Goal: Transaction & Acquisition: Purchase product/service

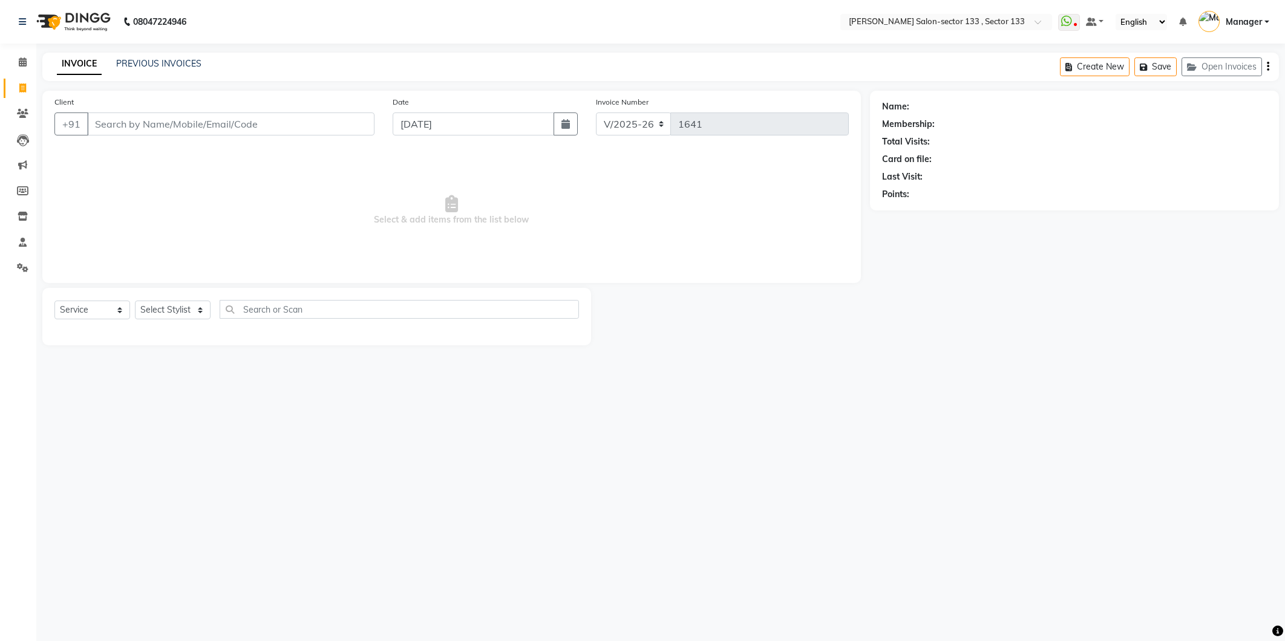
select select "8302"
select select "service"
click at [147, 118] on input "Client" at bounding box center [230, 124] width 287 height 23
type input "8588868296"
click at [351, 132] on button "Add Client" at bounding box center [343, 124] width 62 height 23
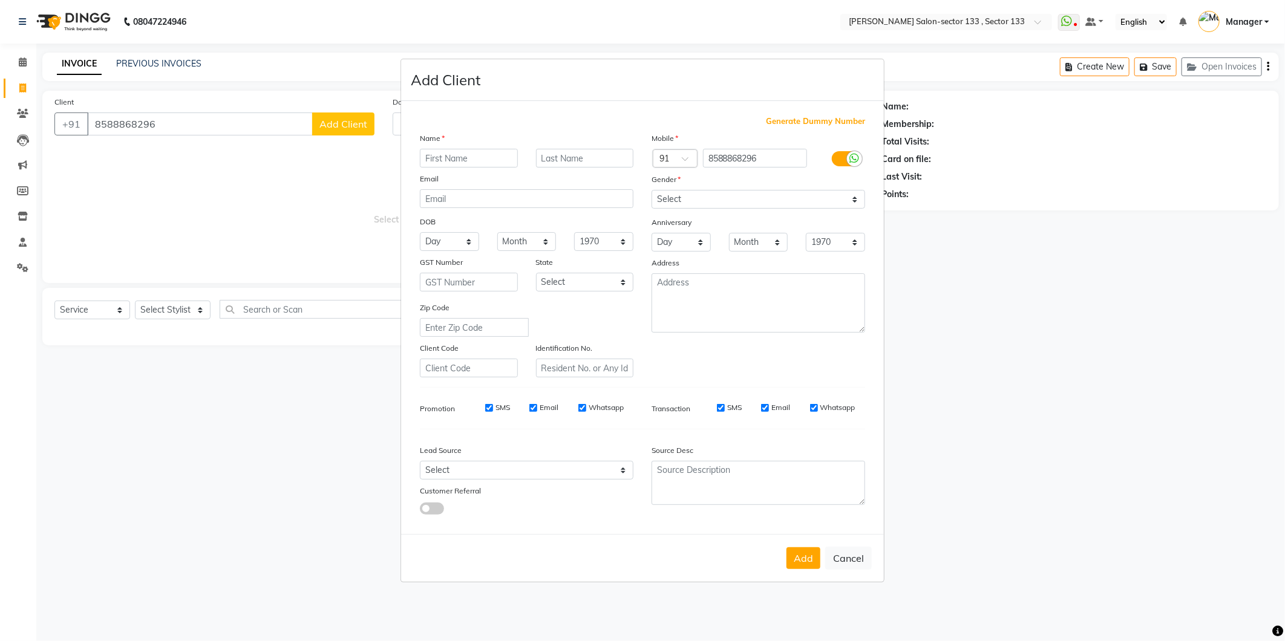
click at [431, 154] on input "text" at bounding box center [469, 158] width 98 height 19
type input "[PERSON_NAME]"
click at [717, 197] on select "Select [DEMOGRAPHIC_DATA] [DEMOGRAPHIC_DATA] Other Prefer Not To Say" at bounding box center [758, 199] width 214 height 19
select select "[DEMOGRAPHIC_DATA]"
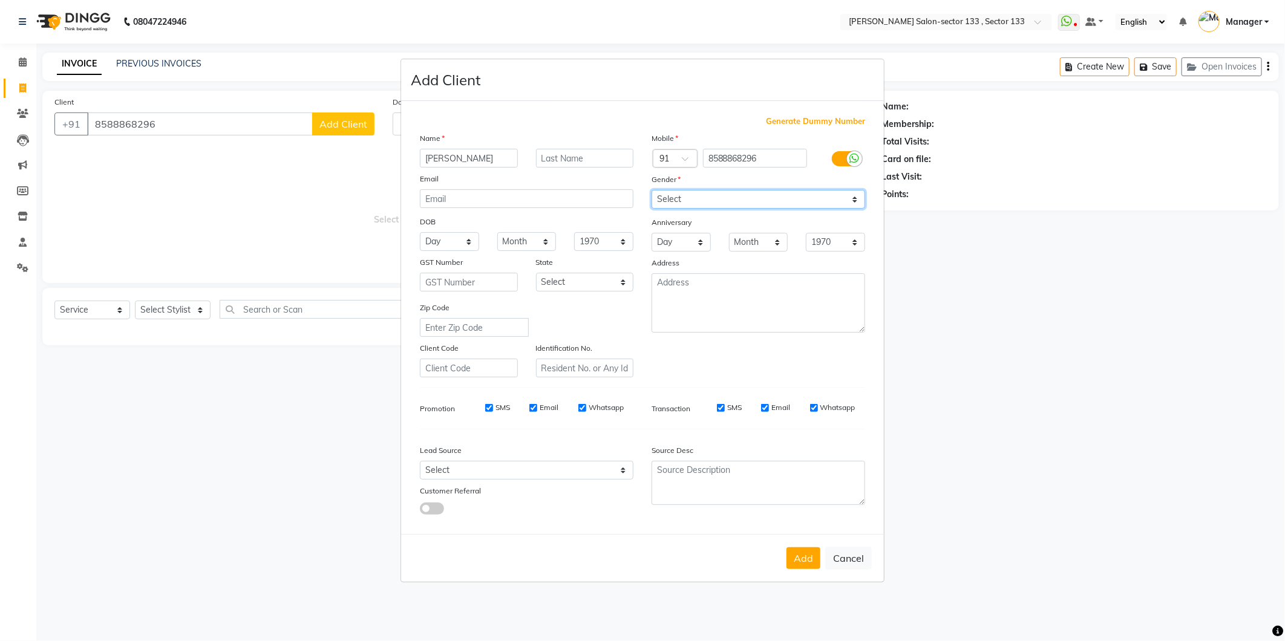
click at [651, 190] on select "Select [DEMOGRAPHIC_DATA] [DEMOGRAPHIC_DATA] Other Prefer Not To Say" at bounding box center [758, 199] width 214 height 19
click at [801, 555] on button "Add" at bounding box center [803, 558] width 34 height 22
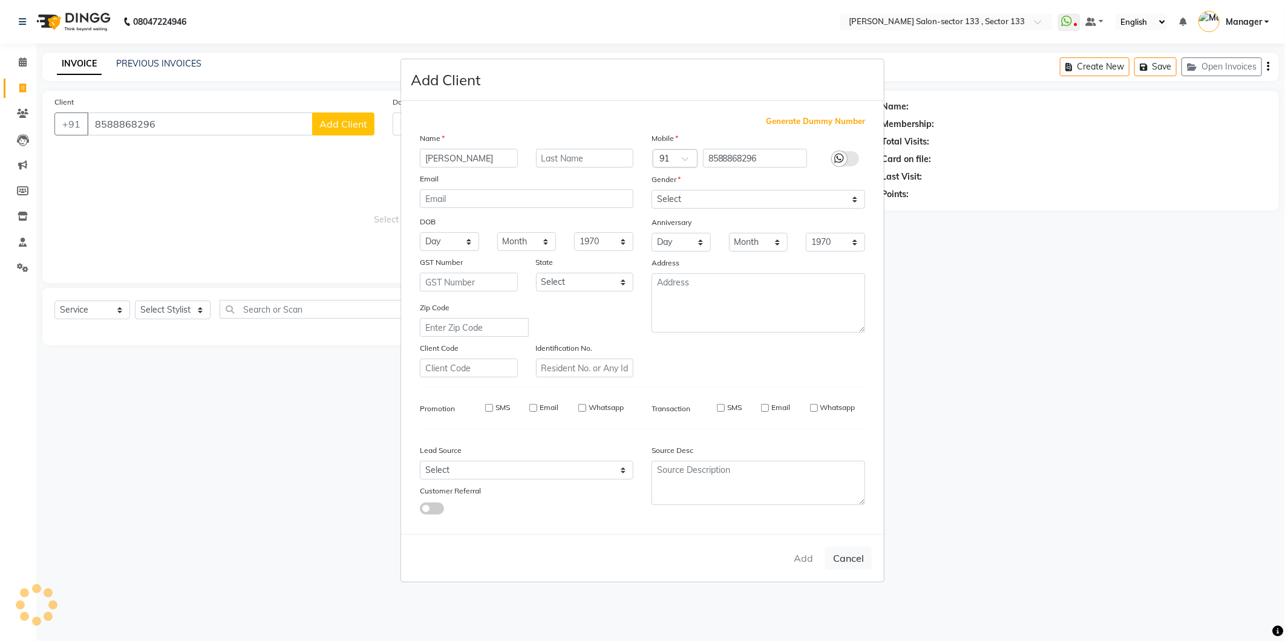
select select
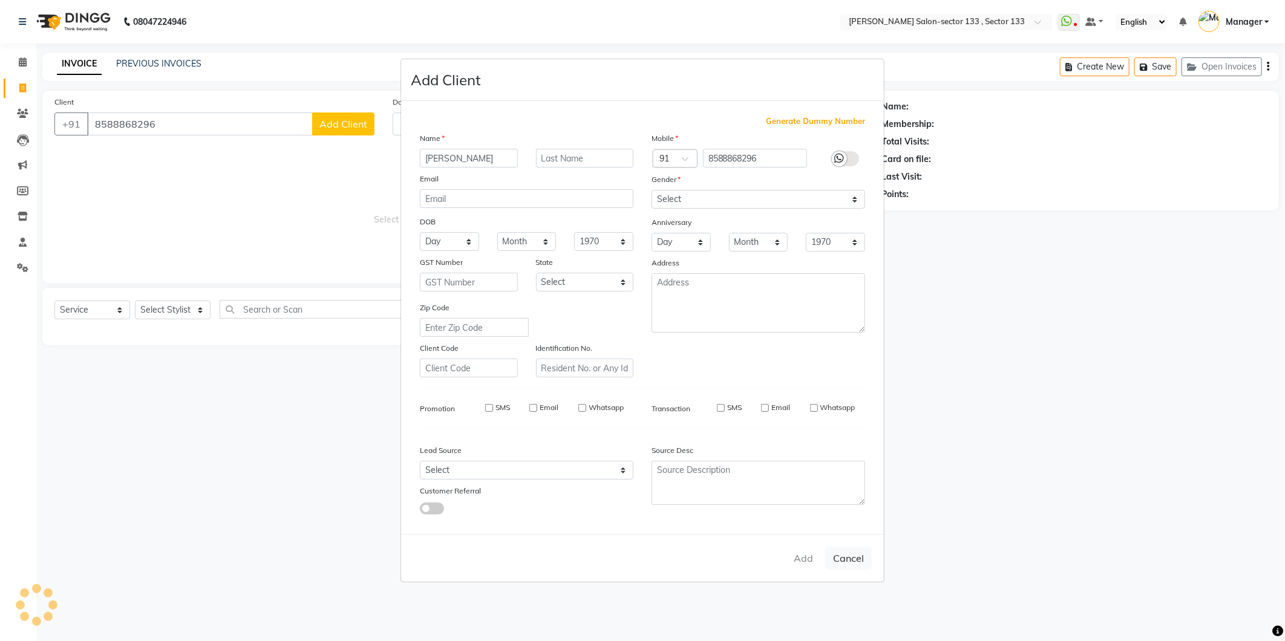
select select
checkbox input "false"
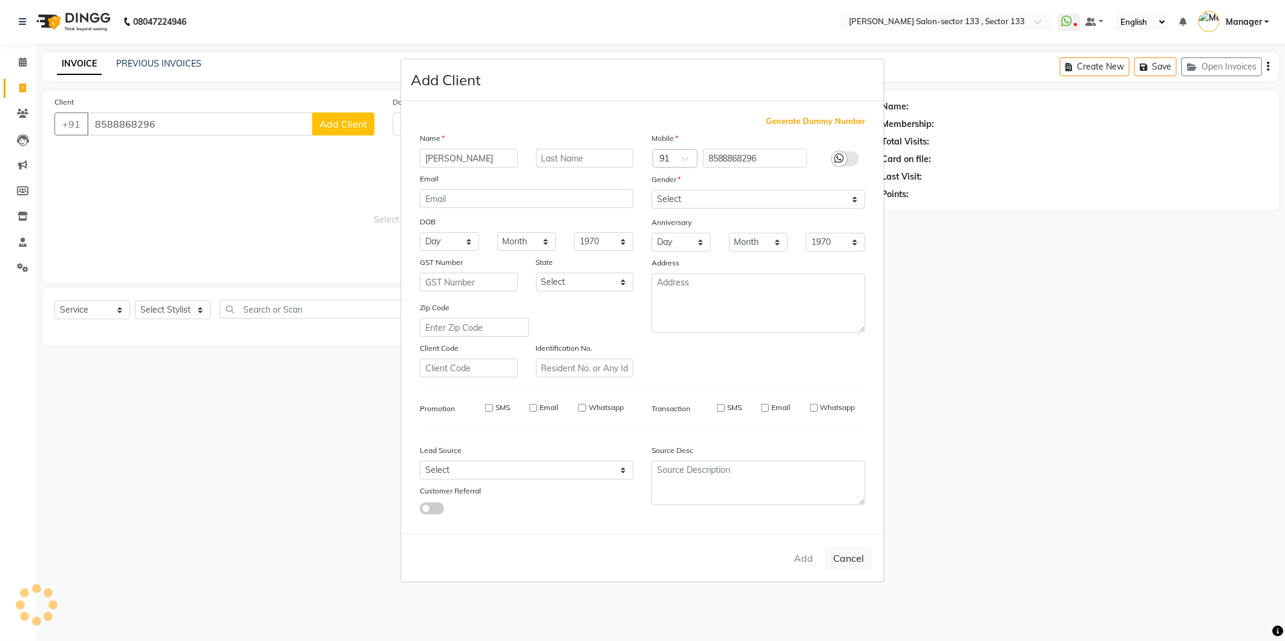
checkbox input "false"
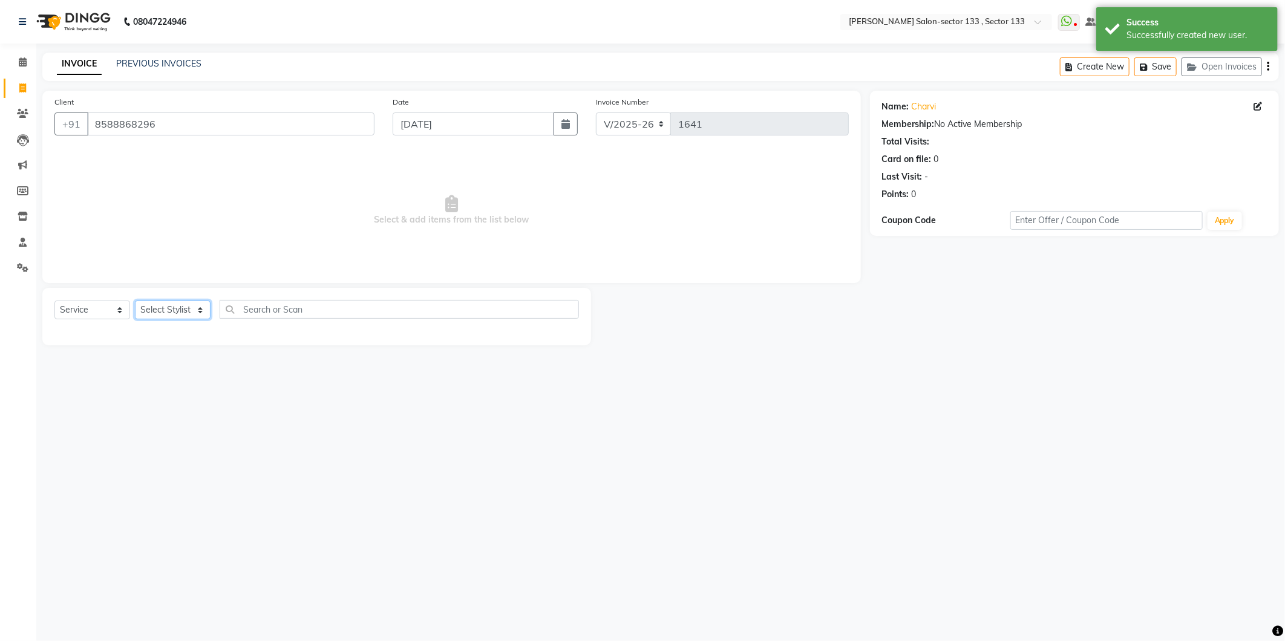
click at [178, 306] on select "Select Stylist [PERSON_NAME] [PERSON_NAME] Manager Mehboob Owner id Pradeep [PE…" at bounding box center [173, 310] width 76 height 19
select select "90535"
click at [135, 301] on select "Select Stylist [PERSON_NAME] [PERSON_NAME] Manager Mehboob Owner id Pradeep [PE…" at bounding box center [173, 310] width 76 height 19
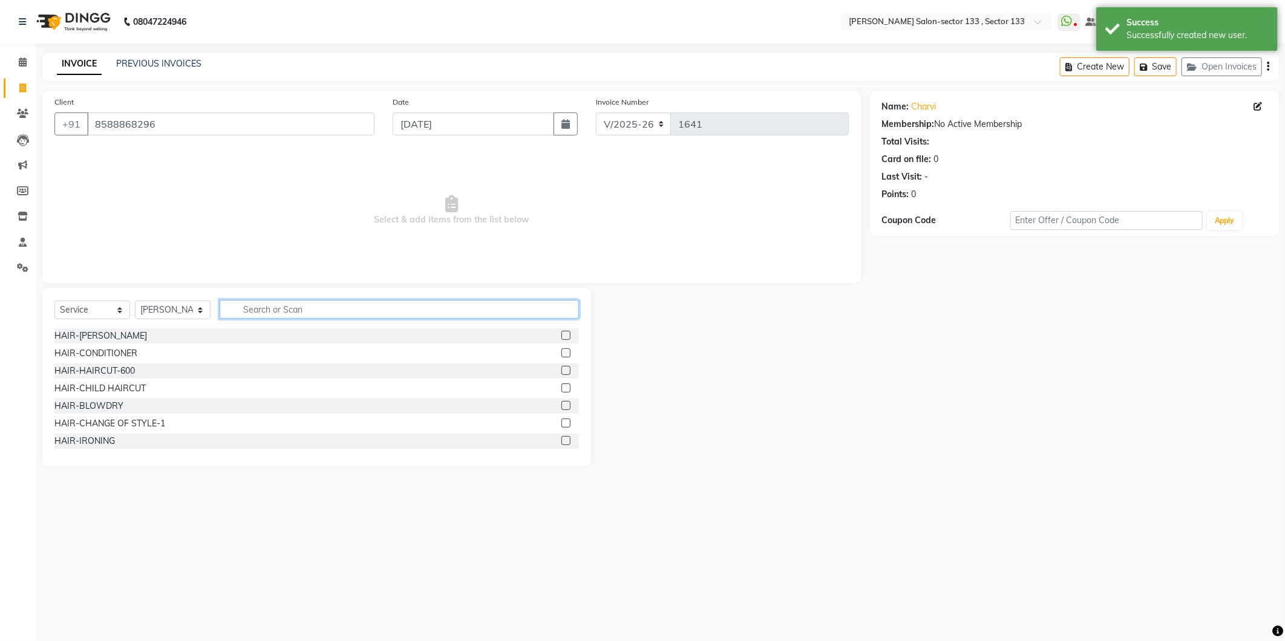
click at [297, 312] on input "text" at bounding box center [399, 309] width 359 height 19
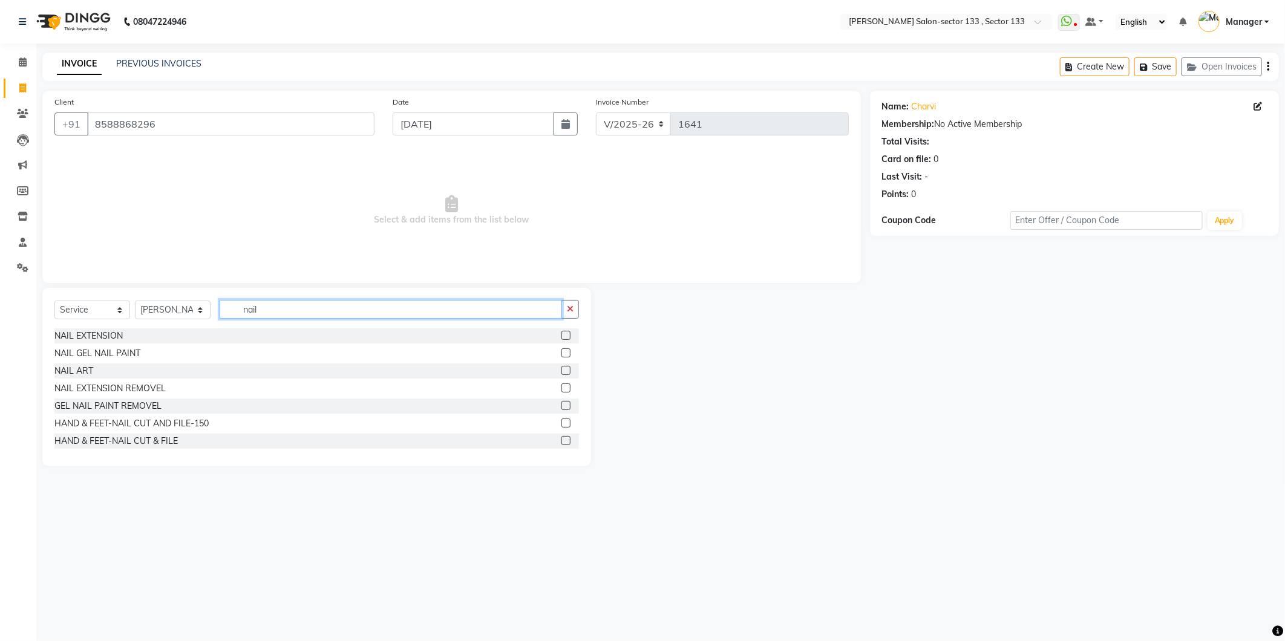
type input "nail"
click at [561, 443] on label at bounding box center [565, 440] width 9 height 9
click at [561, 443] on input "checkbox" at bounding box center [565, 441] width 8 height 8
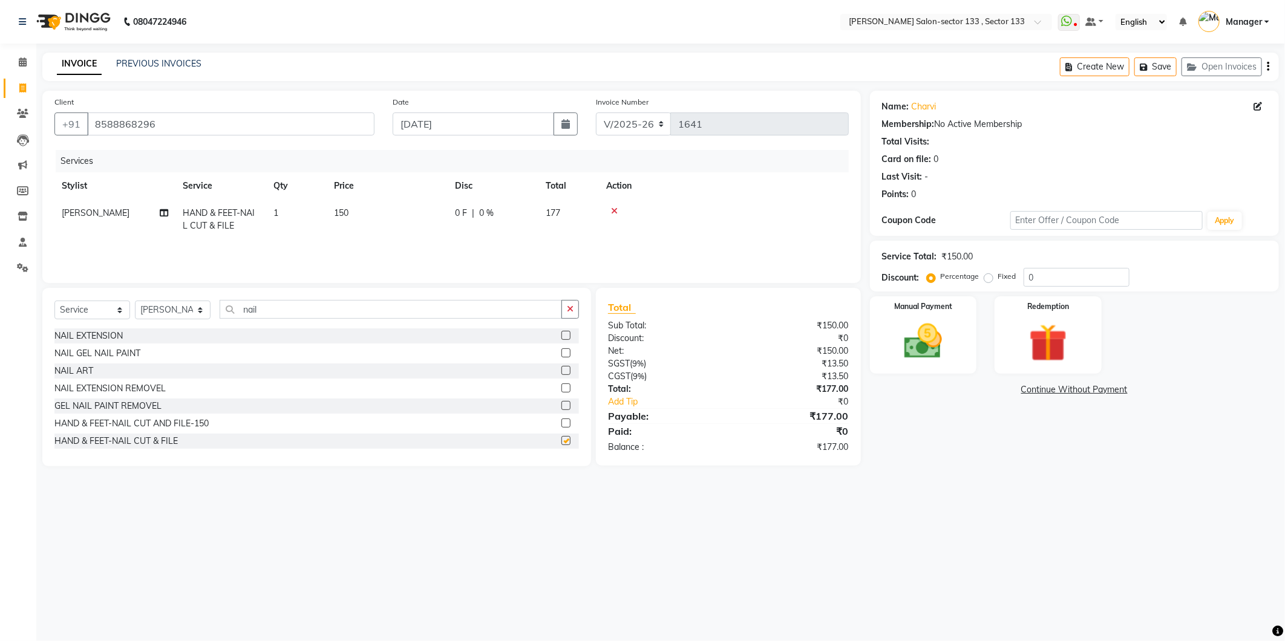
checkbox input "false"
click at [353, 218] on td "150" at bounding box center [387, 220] width 121 height 40
select select "90535"
click at [393, 218] on input "150" at bounding box center [444, 216] width 106 height 19
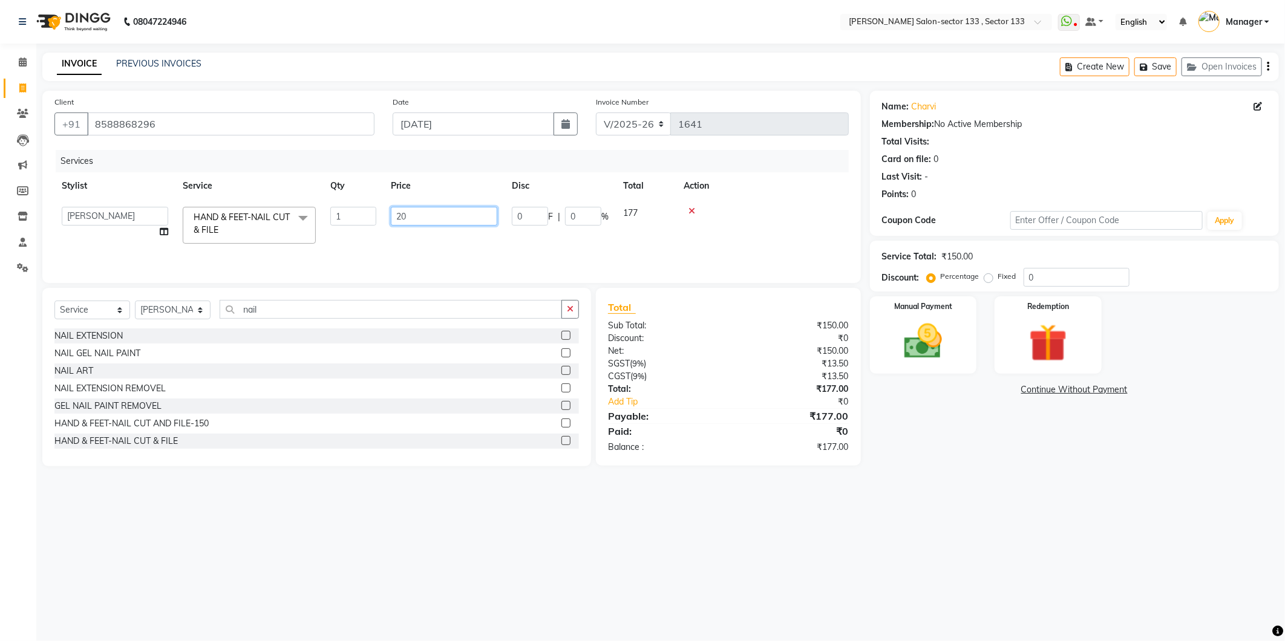
type input "200"
click at [570, 315] on button "button" at bounding box center [570, 309] width 18 height 19
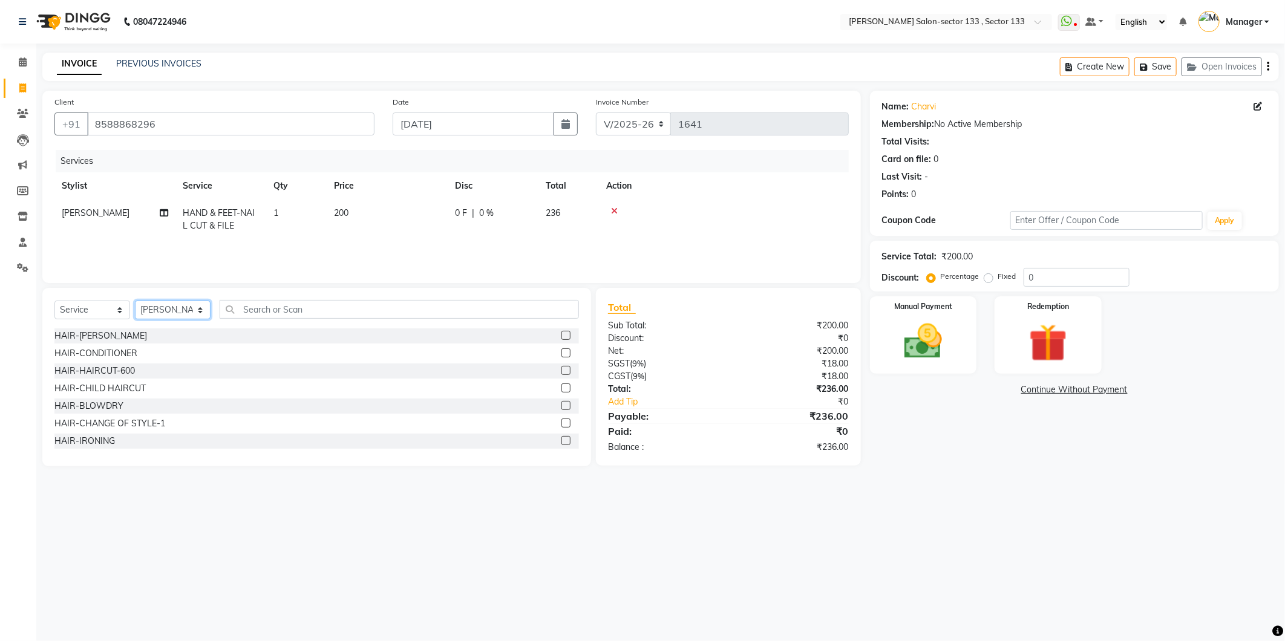
click at [174, 316] on select "Select Stylist [PERSON_NAME] [PERSON_NAME] Manager Mehboob Owner id Pradeep [PE…" at bounding box center [173, 310] width 76 height 19
click at [135, 301] on select "Select Stylist [PERSON_NAME] [PERSON_NAME] Manager Mehboob Owner id Pradeep [PE…" at bounding box center [173, 310] width 76 height 19
click at [316, 305] on input "text" at bounding box center [399, 309] width 359 height 19
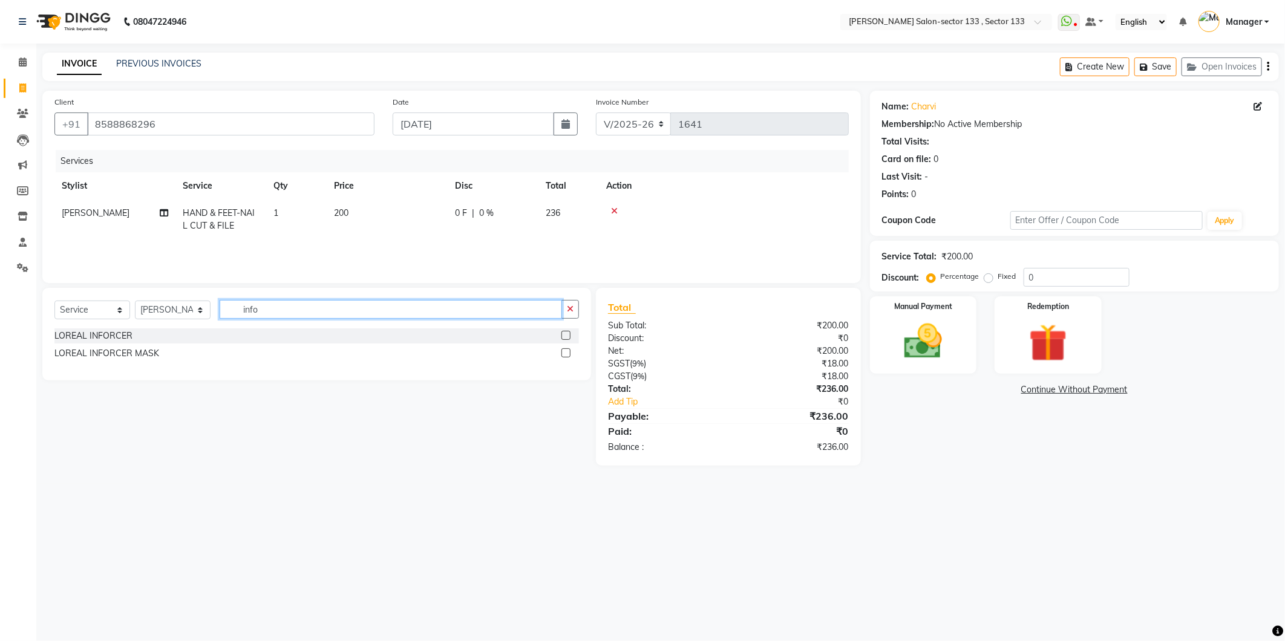
type input "info"
click at [569, 334] on label at bounding box center [565, 335] width 9 height 9
click at [569, 334] on input "checkbox" at bounding box center [565, 336] width 8 height 8
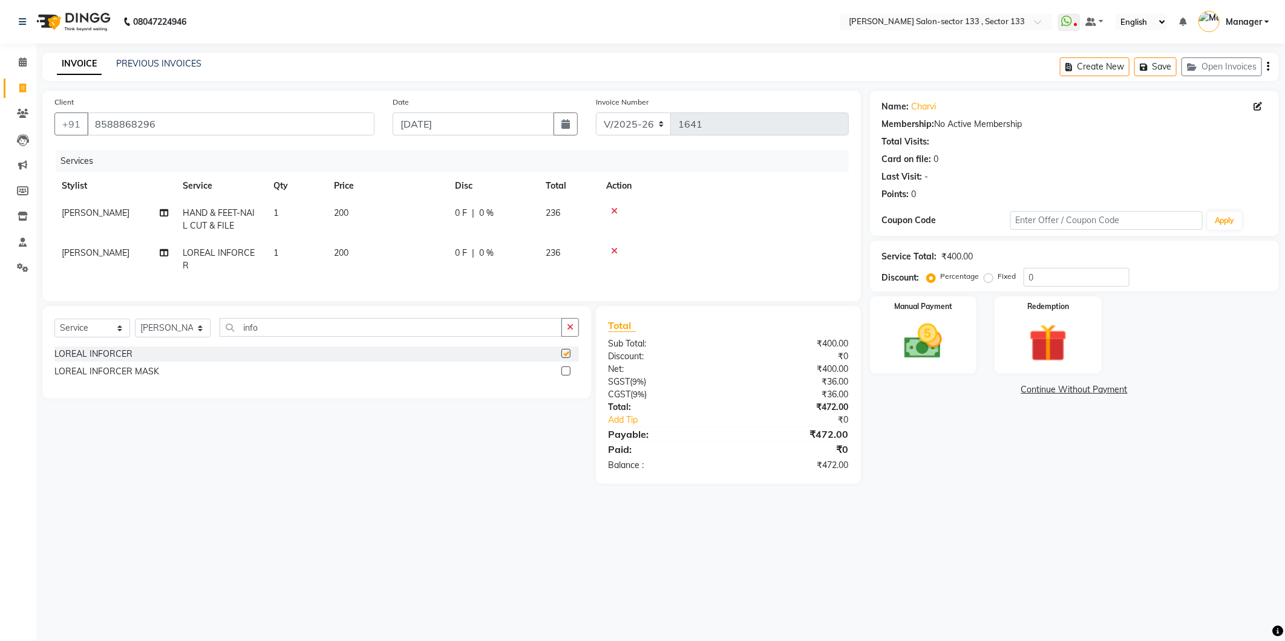
checkbox input "false"
click at [566, 376] on label at bounding box center [565, 371] width 9 height 9
click at [566, 376] on input "checkbox" at bounding box center [565, 372] width 8 height 8
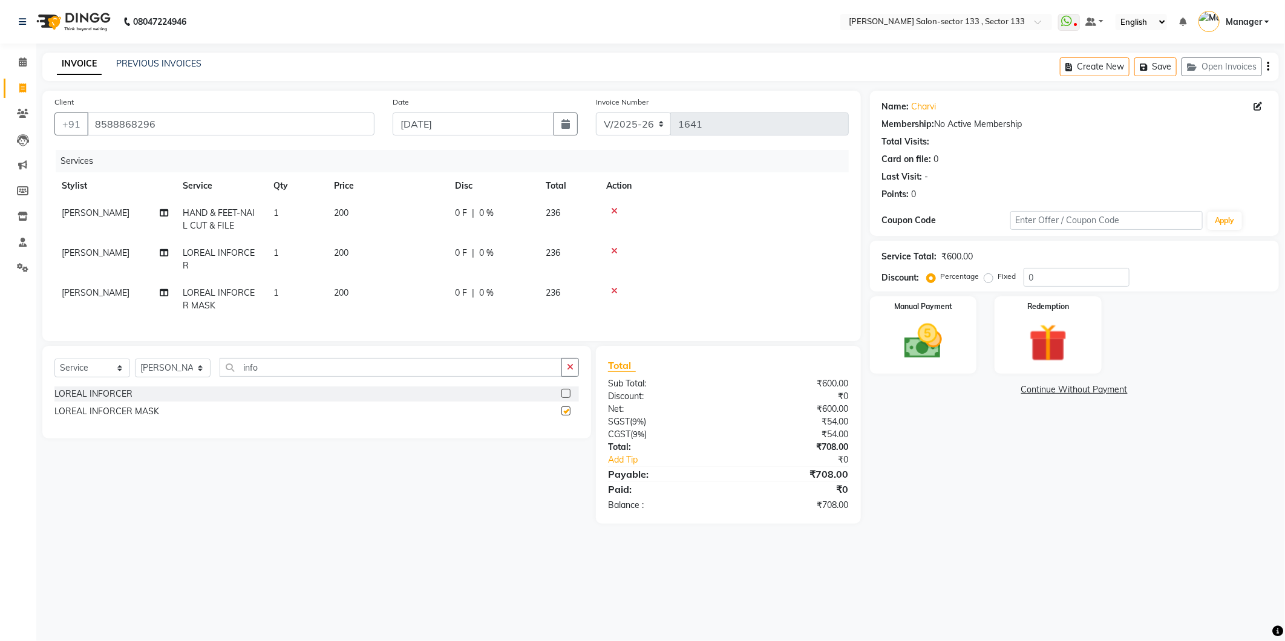
checkbox input "false"
click at [394, 281] on td "200" at bounding box center [387, 299] width 121 height 40
select select "90535"
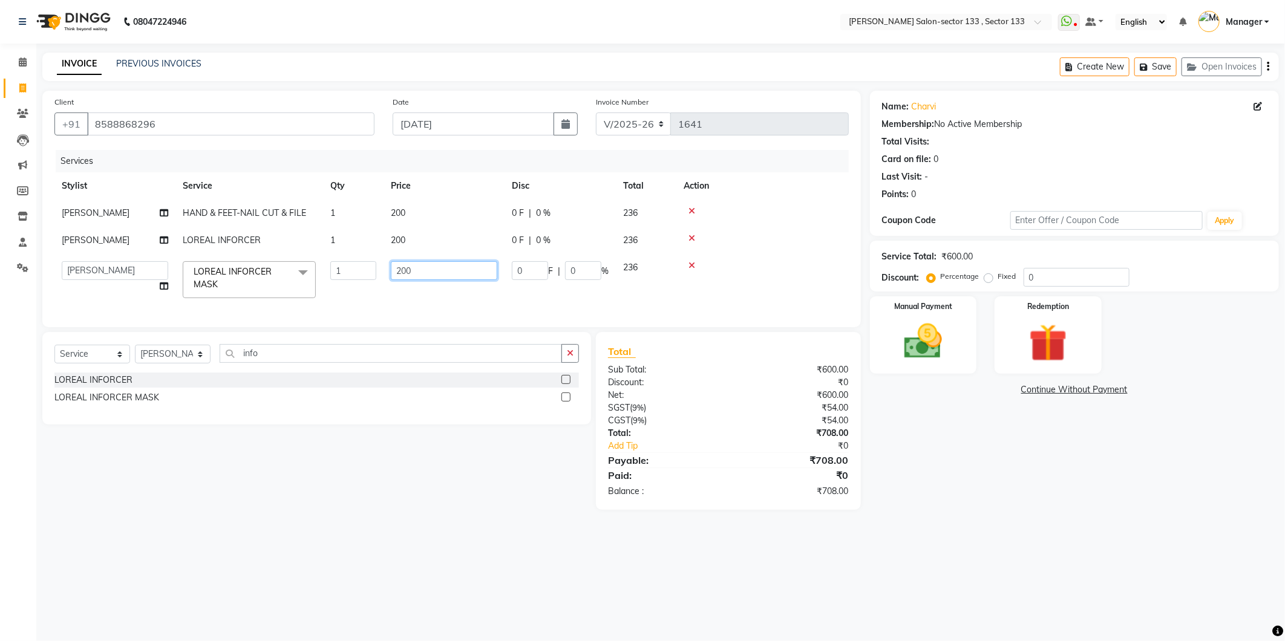
click at [414, 279] on input "200" at bounding box center [444, 270] width 106 height 19
type input "250"
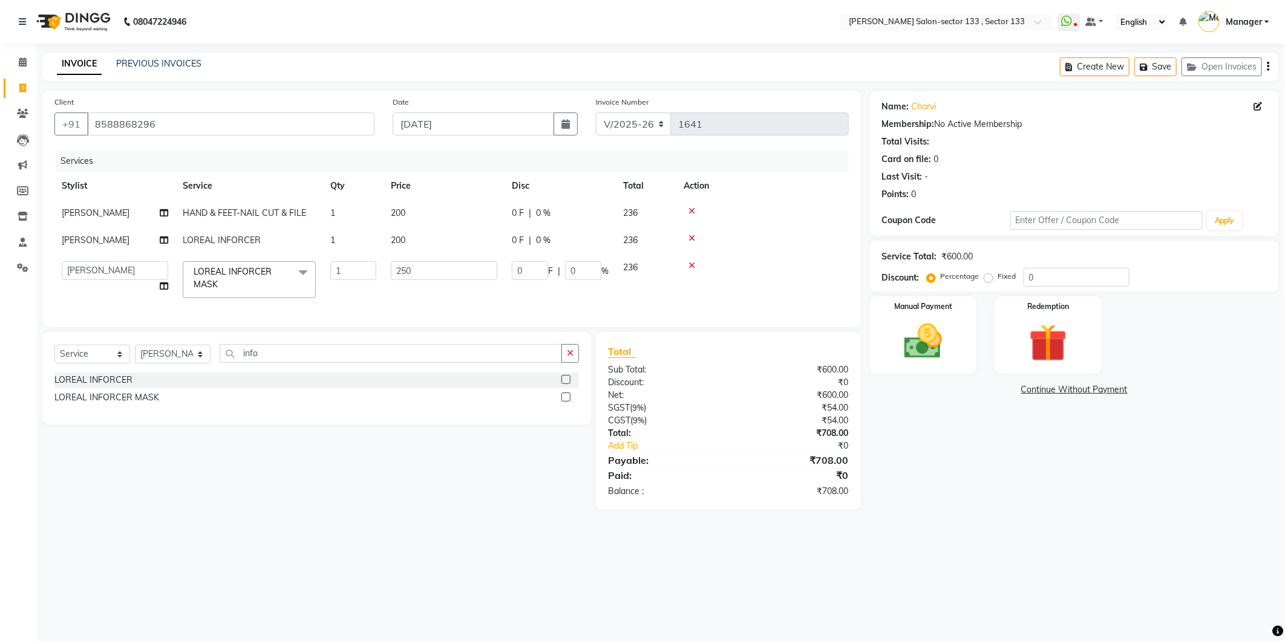
click at [424, 247] on td "200" at bounding box center [444, 240] width 121 height 27
select select "90535"
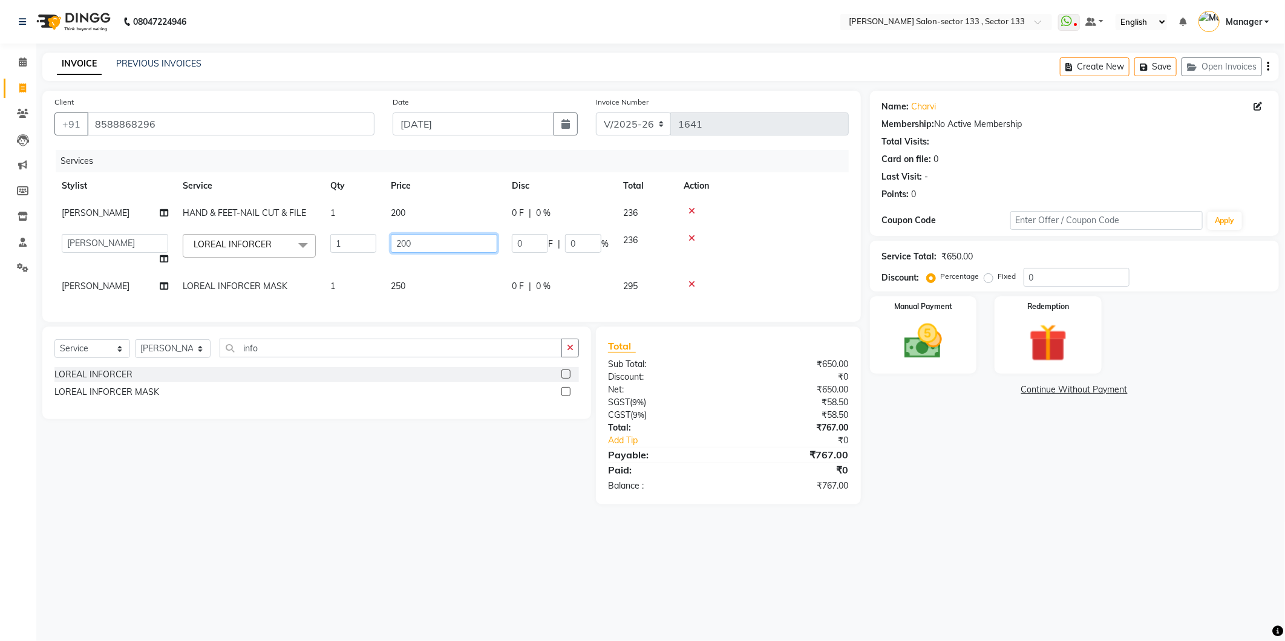
click at [423, 247] on input "200" at bounding box center [444, 243] width 106 height 19
type input "250"
click at [1167, 552] on div "08047224946 Select Location × [PERSON_NAME] Salon-sector 133 , Sector 133 Whats…" at bounding box center [642, 320] width 1285 height 641
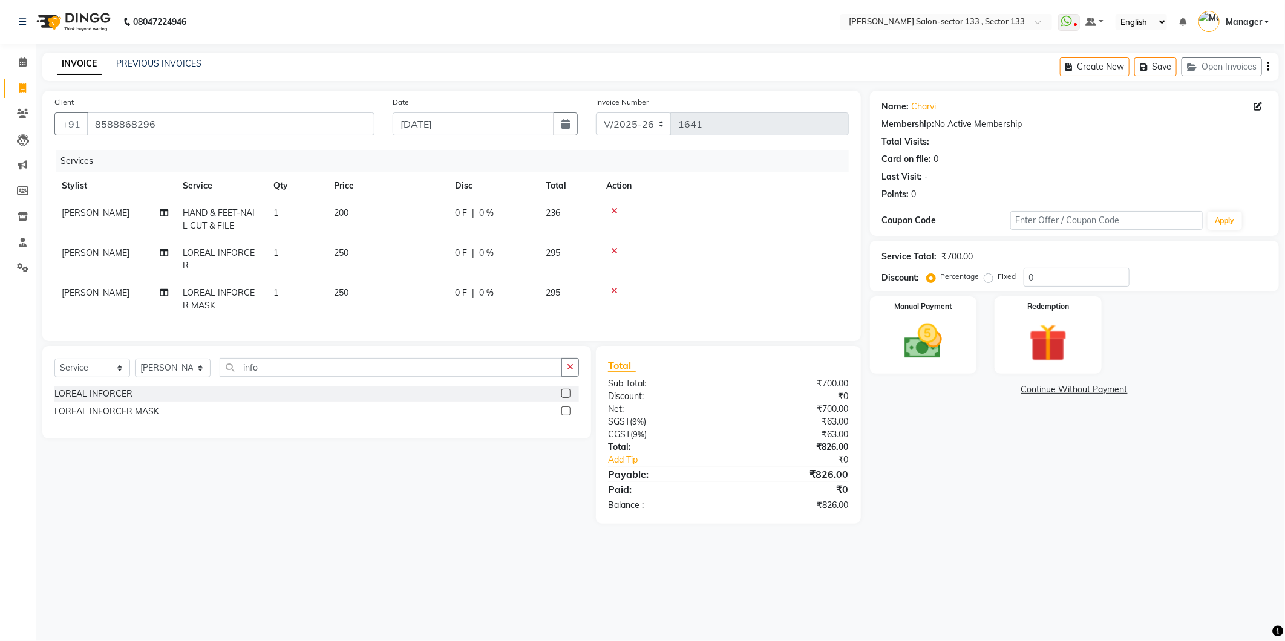
click at [613, 208] on icon at bounding box center [614, 211] width 7 height 8
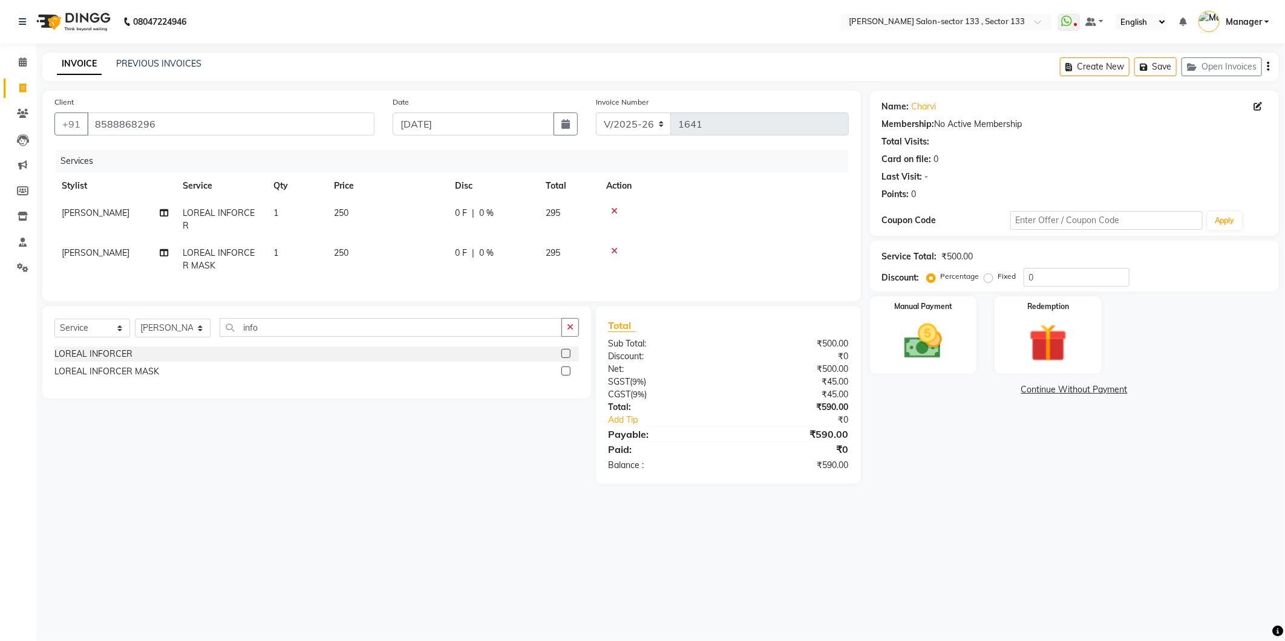
click at [916, 484] on div "Name: [PERSON_NAME] Membership: No Active Membership Total Visits: Card on file…" at bounding box center [1079, 287] width 418 height 393
click at [927, 346] on img at bounding box center [923, 342] width 65 height 46
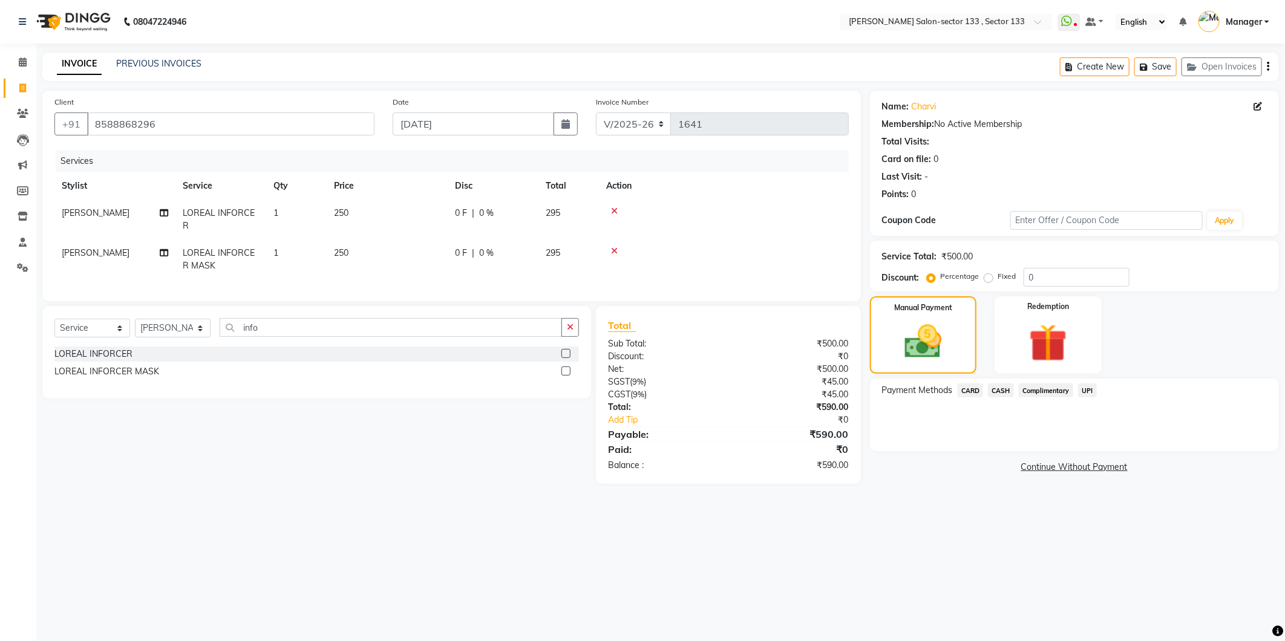
click at [1005, 396] on span "CASH" at bounding box center [1001, 391] width 26 height 14
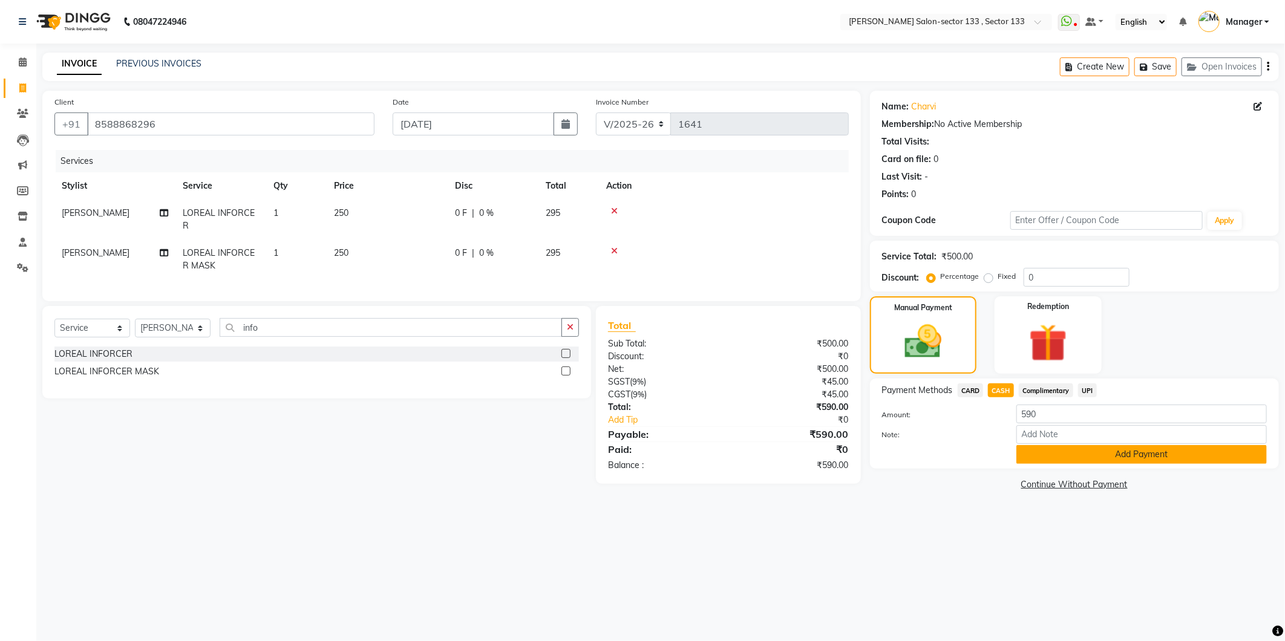
click at [1029, 454] on button "Add Payment" at bounding box center [1141, 454] width 250 height 19
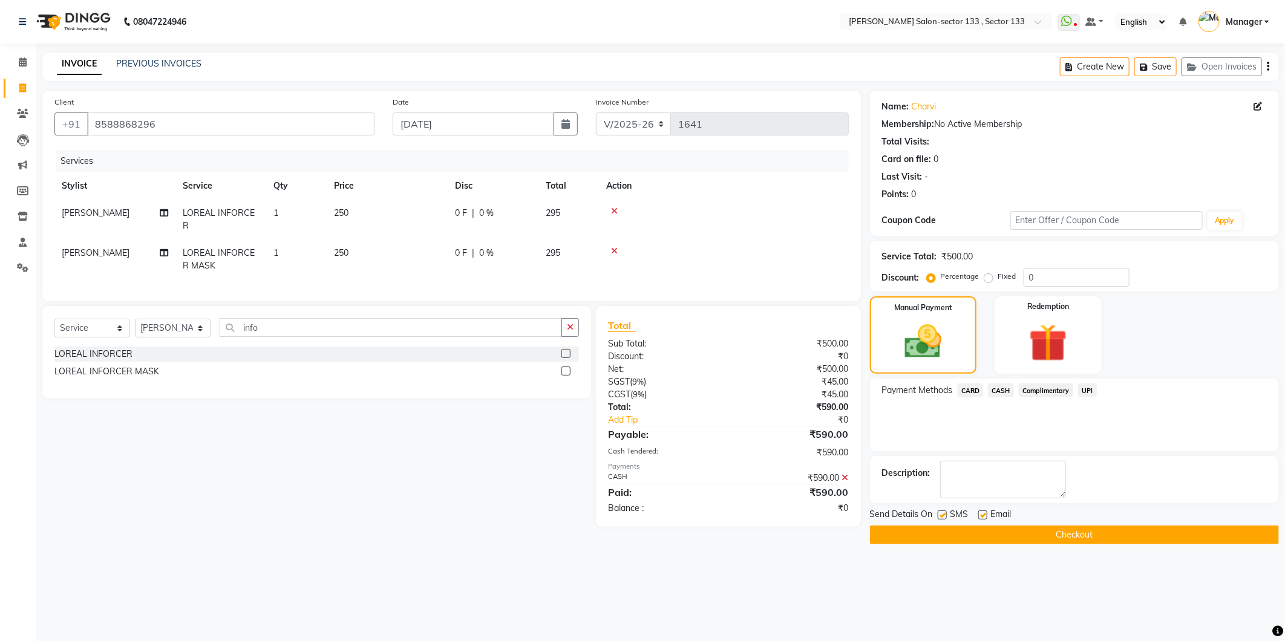
click at [1056, 534] on button "Checkout" at bounding box center [1074, 535] width 409 height 19
